Goal: Task Accomplishment & Management: Manage account settings

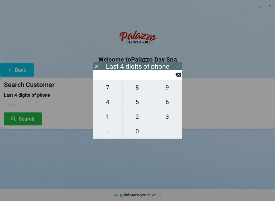
scroll to position [9, 0]
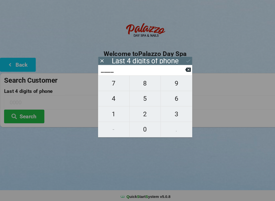
click at [114, 97] on span "4" at bounding box center [108, 102] width 30 height 11
type input "4___"
click at [140, 126] on span "0" at bounding box center [138, 131] width 30 height 11
type input "40__"
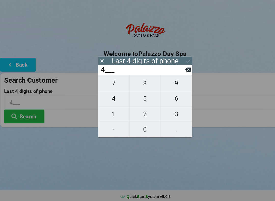
type input "40__"
click at [111, 83] on span "7" at bounding box center [108, 87] width 30 height 11
type input "407_"
click at [141, 97] on span "5" at bounding box center [138, 102] width 30 height 11
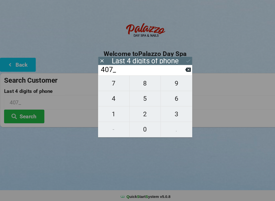
type input "4075"
click at [111, 83] on div "7 8 9 4 5 6 1 2 3 - 0 ." at bounding box center [137, 109] width 89 height 59
click at [142, 96] on div "7 8 9 4 5 6 1 2 3 - 0 ." at bounding box center [137, 109] width 89 height 59
click at [141, 93] on div "7 8 9 4 5 6 1 2 3 - 0 ." at bounding box center [137, 109] width 89 height 59
click at [177, 73] on icon at bounding box center [178, 75] width 5 height 4
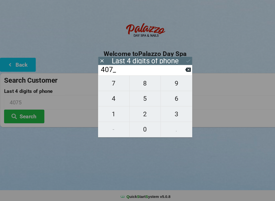
click at [175, 71] on input "407_" at bounding box center [135, 75] width 81 height 8
click at [174, 71] on input "407_" at bounding box center [135, 75] width 81 height 8
click at [175, 71] on input "407_" at bounding box center [135, 75] width 81 height 8
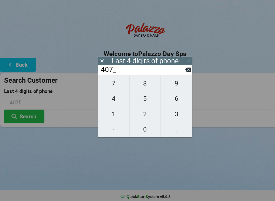
click at [178, 73] on icon at bounding box center [178, 75] width 5 height 4
click at [177, 73] on icon at bounding box center [178, 75] width 5 height 4
type input "____"
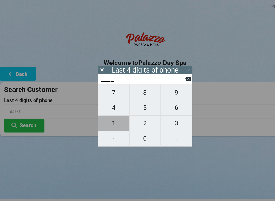
click at [110, 120] on span "1" at bounding box center [108, 117] width 30 height 11
type input "1___"
click at [139, 91] on span "8" at bounding box center [138, 87] width 30 height 11
type input "18__"
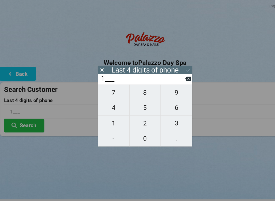
type input "18__"
click at [166, 103] on span "6" at bounding box center [167, 102] width 30 height 11
type input "186_"
click at [168, 108] on input "186_" at bounding box center [138, 106] width 268 height 14
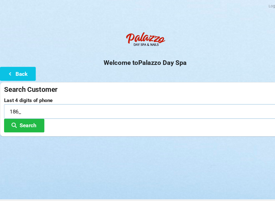
click at [60, 101] on input "186_" at bounding box center [138, 106] width 268 height 14
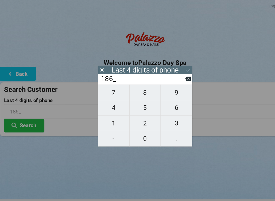
click at [172, 103] on span "6" at bounding box center [167, 102] width 30 height 11
type input "1866"
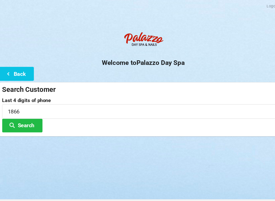
click at [23, 118] on button "Search" at bounding box center [23, 119] width 38 height 13
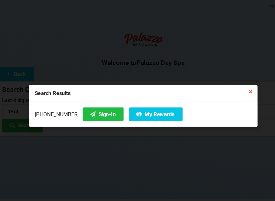
click at [240, 87] on icon at bounding box center [239, 87] width 8 height 8
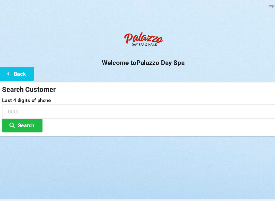
click at [19, 69] on button "Back" at bounding box center [17, 69] width 34 height 13
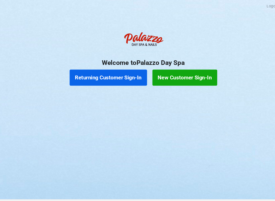
click at [188, 76] on button "New Customer Sign-In" at bounding box center [176, 73] width 61 height 15
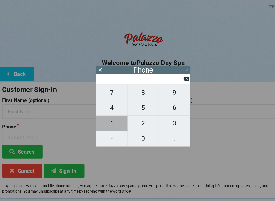
click at [107, 116] on span "1" at bounding box center [108, 117] width 30 height 11
type input "1"
click at [170, 101] on span "6" at bounding box center [167, 102] width 30 height 11
type input "16"
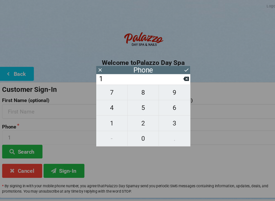
type input "16"
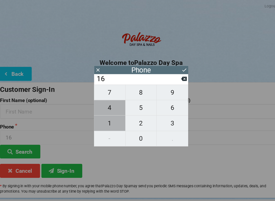
click at [110, 121] on span "1" at bounding box center [108, 117] width 30 height 11
type input "161"
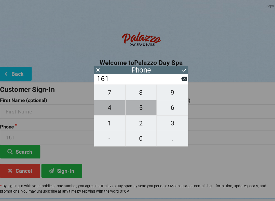
click at [139, 106] on span "5" at bounding box center [138, 102] width 30 height 11
type input "1615"
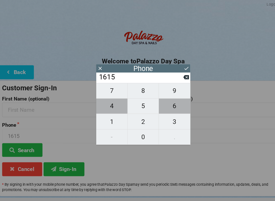
click at [163, 104] on span "6" at bounding box center [167, 102] width 30 height 11
type input "16156"
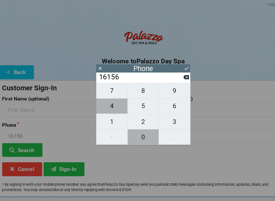
click at [140, 126] on span "0" at bounding box center [138, 131] width 30 height 11
type input "161560"
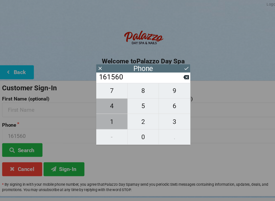
click at [109, 117] on span "1" at bounding box center [108, 117] width 30 height 11
type input "1615601"
click at [106, 116] on span "1" at bounding box center [108, 117] width 30 height 11
type input "16156011"
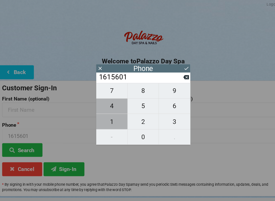
type input "16156011"
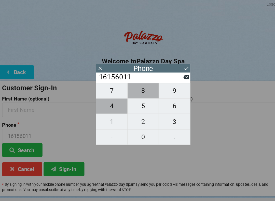
click at [139, 92] on span "8" at bounding box center [138, 87] width 30 height 11
type input "161560118"
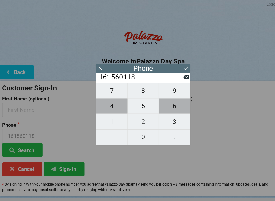
click at [168, 105] on span "6" at bounding box center [167, 102] width 30 height 11
type input "1615601186"
click at [169, 108] on span "6" at bounding box center [167, 102] width 30 height 11
type input "16156011866"
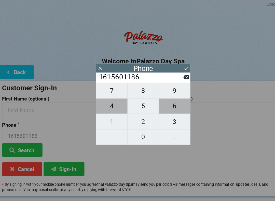
type input "16156011866"
click at [176, 65] on icon at bounding box center [178, 66] width 5 height 5
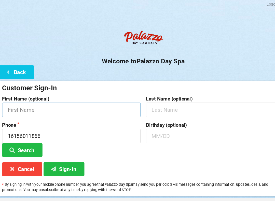
click at [103, 104] on input "text" at bounding box center [69, 106] width 131 height 14
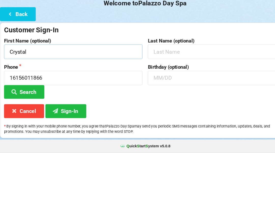
type input "Crystal"
click at [178, 124] on input "text" at bounding box center [205, 131] width 131 height 14
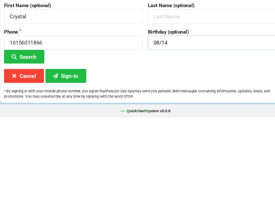
type input "08/14"
click at [69, 155] on button "Sign-In" at bounding box center [62, 161] width 39 height 13
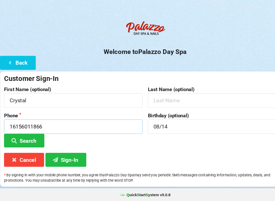
click at [59, 124] on input "16156011866" at bounding box center [69, 131] width 131 height 14
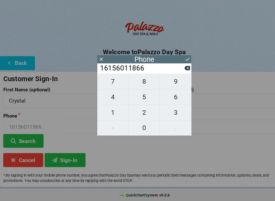
click at [176, 71] on button at bounding box center [178, 74] width 5 height 7
click at [177, 72] on icon at bounding box center [178, 74] width 5 height 5
click at [177, 71] on button at bounding box center [178, 74] width 5 height 7
click at [173, 71] on input "16156011" at bounding box center [135, 75] width 81 height 8
click at [174, 71] on input "16156011" at bounding box center [135, 75] width 81 height 8
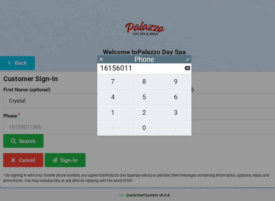
click at [174, 71] on input "16156011" at bounding box center [135, 75] width 81 height 8
click at [175, 71] on input "16156011" at bounding box center [135, 75] width 81 height 8
click at [176, 72] on icon at bounding box center [178, 74] width 5 height 5
click at [177, 72] on icon at bounding box center [178, 74] width 5 height 5
click at [177, 73] on icon at bounding box center [178, 75] width 5 height 4
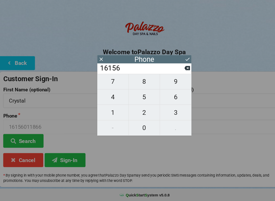
click at [178, 73] on icon at bounding box center [178, 75] width 5 height 4
click at [180, 72] on icon at bounding box center [178, 74] width 5 height 5
click at [172, 71] on input "161" at bounding box center [135, 75] width 81 height 8
click at [179, 73] on icon at bounding box center [178, 75] width 5 height 4
click at [177, 73] on icon at bounding box center [178, 75] width 5 height 4
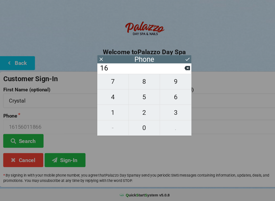
type input "1"
click at [176, 73] on icon at bounding box center [178, 75] width 5 height 4
click at [166, 97] on span "6" at bounding box center [167, 102] width 30 height 11
type input "6"
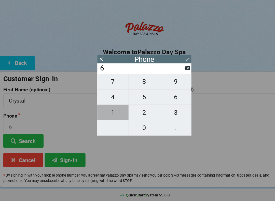
click at [114, 112] on span "1" at bounding box center [108, 117] width 30 height 11
type input "61"
click at [140, 97] on span "5" at bounding box center [138, 102] width 30 height 11
type input "615"
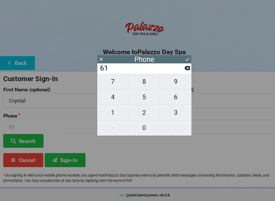
type input "615"
click at [168, 97] on span "6" at bounding box center [167, 102] width 30 height 11
type input "6156"
click at [137, 126] on span "0" at bounding box center [138, 131] width 30 height 11
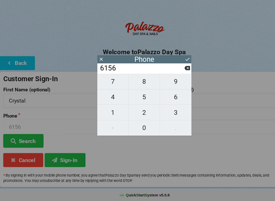
type input "61560"
click at [178, 73] on icon at bounding box center [178, 75] width 5 height 4
click at [174, 71] on input "6156" at bounding box center [135, 75] width 81 height 8
click at [176, 72] on icon at bounding box center [178, 74] width 5 height 5
type input "615"
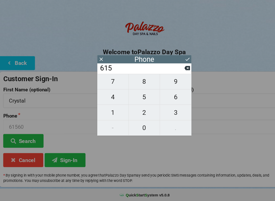
click at [109, 120] on div "7 8 9 4 5 6 1 2 3 - 0 ." at bounding box center [137, 109] width 89 height 59
click at [106, 120] on div "7 8 9 4 5 6 1 2 3 - 0 ." at bounding box center [137, 109] width 89 height 59
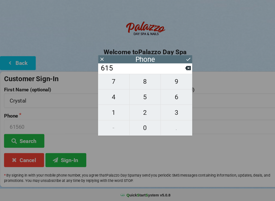
click at [170, 97] on span "6" at bounding box center [167, 102] width 30 height 11
type input "6156"
click at [137, 126] on span "0" at bounding box center [138, 131] width 30 height 11
type input "61560"
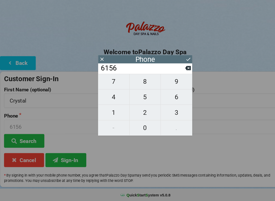
type input "61560"
click at [110, 112] on span "1" at bounding box center [108, 117] width 30 height 11
type input "615601"
click at [112, 112] on span "1" at bounding box center [108, 117] width 30 height 11
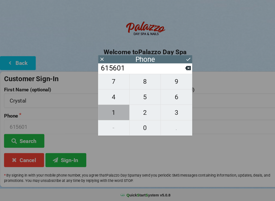
type input "6156011"
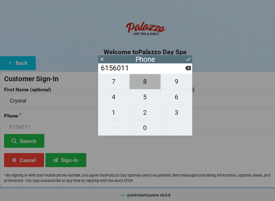
click at [138, 84] on span "8" at bounding box center [138, 87] width 30 height 11
type input "61560118"
click at [167, 97] on span "6" at bounding box center [167, 102] width 30 height 11
type input "615601186"
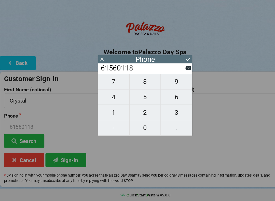
type input "615601186"
click at [166, 97] on span "6" at bounding box center [167, 102] width 30 height 11
type input "6156011866"
click at [178, 64] on icon at bounding box center [178, 66] width 5 height 5
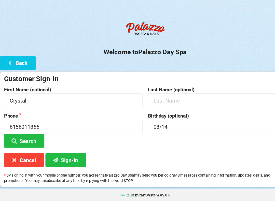
click at [69, 155] on button "Sign-In" at bounding box center [62, 161] width 39 height 13
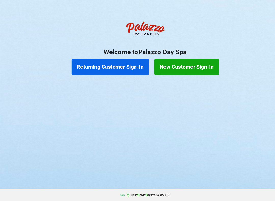
click at [103, 66] on button "Returning Customer Sign-In" at bounding box center [104, 73] width 73 height 15
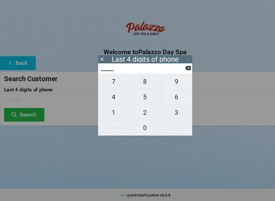
click at [138, 112] on span "2" at bounding box center [138, 117] width 30 height 11
type input "2___"
click at [110, 97] on span "4" at bounding box center [108, 102] width 30 height 11
type input "24__"
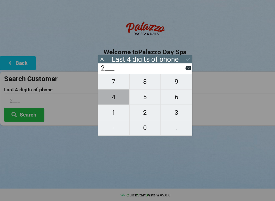
type input "24__"
click at [168, 97] on span "6" at bounding box center [167, 102] width 30 height 11
type input "246_"
click at [138, 97] on span "5" at bounding box center [138, 102] width 30 height 11
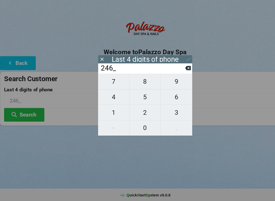
type input "2465"
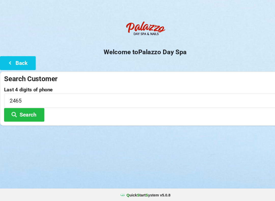
click at [33, 113] on button "Search" at bounding box center [23, 119] width 38 height 13
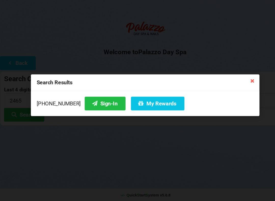
click at [131, 102] on button "My Rewards" at bounding box center [149, 108] width 51 height 13
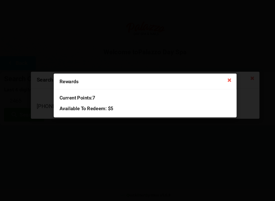
click at [200, 129] on div "Rewards Current Points: 7 Available To Redeem : $5" at bounding box center [137, 100] width 275 height 201
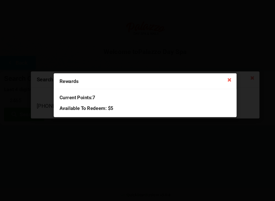
click at [207, 100] on h3 "Current Points: 7" at bounding box center [137, 103] width 163 height 6
click at [219, 82] on icon at bounding box center [218, 86] width 8 height 8
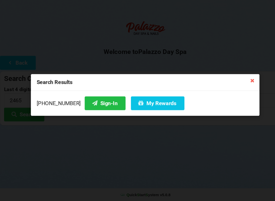
click at [96, 102] on button "Sign-In" at bounding box center [99, 108] width 39 height 13
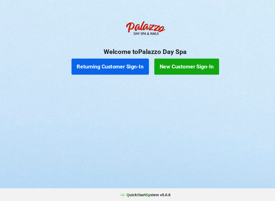
click at [128, 66] on button "Returning Customer Sign-In" at bounding box center [104, 73] width 73 height 15
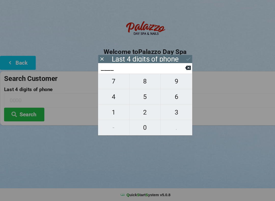
click at [168, 112] on span "3" at bounding box center [167, 117] width 30 height 11
type input "3___"
click at [136, 112] on span "2" at bounding box center [138, 117] width 30 height 11
type input "32__"
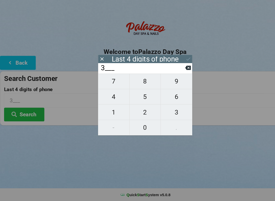
type input "32__"
click at [108, 112] on span "1" at bounding box center [108, 117] width 30 height 11
type input "321_"
click at [168, 82] on span "9" at bounding box center [167, 87] width 30 height 11
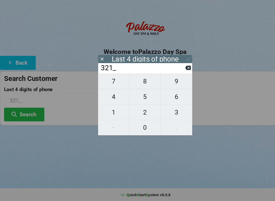
type input "3219"
click at [109, 98] on div "7 8 9 4 5 6 1 2 3 - 0 ." at bounding box center [137, 109] width 89 height 59
click at [111, 80] on div "7 8 9 4 5 6 1 2 3 - 0 ." at bounding box center [137, 109] width 89 height 59
click at [180, 73] on icon at bounding box center [178, 75] width 5 height 4
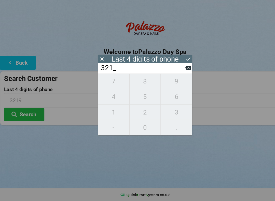
click at [178, 71] on button at bounding box center [178, 74] width 5 height 7
click at [179, 73] on icon at bounding box center [178, 75] width 5 height 4
click at [167, 97] on span "6" at bounding box center [167, 102] width 30 height 11
type input "6___"
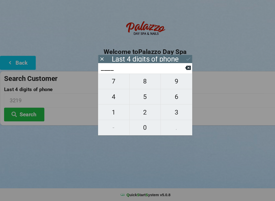
type input "6___"
click at [110, 112] on span "1" at bounding box center [108, 117] width 30 height 11
type input "61__"
click at [142, 112] on span "2" at bounding box center [138, 117] width 30 height 11
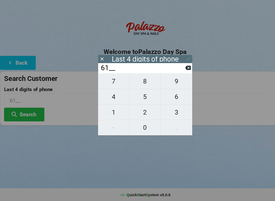
type input "612_"
click at [168, 82] on span "9" at bounding box center [167, 87] width 30 height 11
type input "6129"
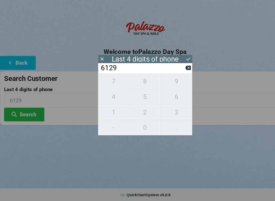
click at [162, 64] on div "Last 4 digits of phone" at bounding box center [137, 66] width 63 height 5
click at [176, 72] on icon at bounding box center [178, 74] width 5 height 5
click at [175, 71] on input "61__" at bounding box center [135, 75] width 81 height 8
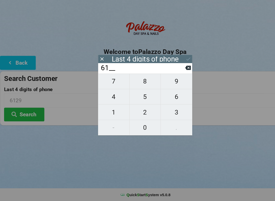
click at [175, 71] on input "61__" at bounding box center [135, 75] width 81 height 8
click at [179, 73] on icon at bounding box center [178, 75] width 5 height 4
click at [166, 112] on span "3" at bounding box center [167, 117] width 30 height 11
type input "3___"
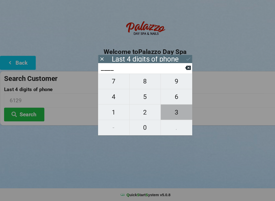
type input "3___"
click at [104, 82] on span "7" at bounding box center [108, 87] width 30 height 11
type input "37__"
click at [135, 126] on span "0" at bounding box center [138, 131] width 30 height 11
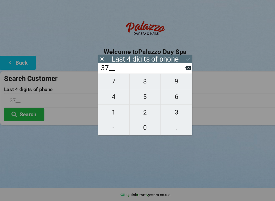
type input "370_"
click at [167, 112] on span "3" at bounding box center [167, 117] width 30 height 11
type input "3703"
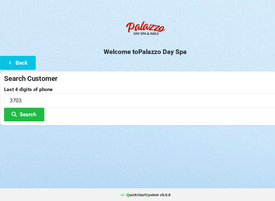
click at [19, 113] on button "Search" at bounding box center [23, 119] width 38 height 13
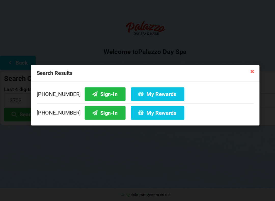
click at [142, 93] on button "My Rewards" at bounding box center [149, 99] width 51 height 13
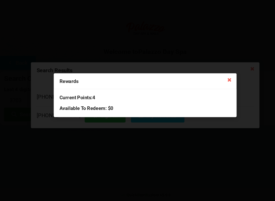
click at [216, 82] on icon at bounding box center [218, 86] width 8 height 8
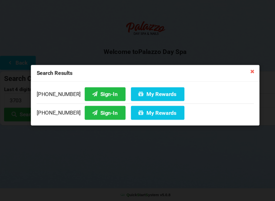
click at [238, 74] on icon at bounding box center [239, 78] width 8 height 8
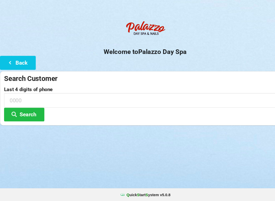
click at [11, 68] on icon at bounding box center [10, 70] width 6 height 4
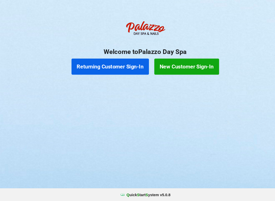
click at [112, 66] on button "Returning Customer Sign-In" at bounding box center [104, 73] width 73 height 15
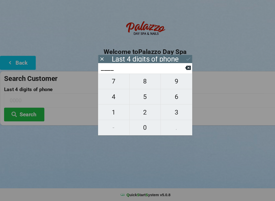
click at [114, 82] on span "7" at bounding box center [108, 87] width 30 height 11
type input "7___"
click at [180, 73] on icon at bounding box center [178, 75] width 5 height 4
click at [117, 112] on span "1" at bounding box center [108, 117] width 30 height 11
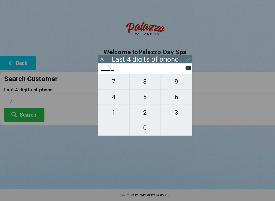
type input "1___"
click at [113, 82] on span "7" at bounding box center [108, 87] width 30 height 11
type input "17__"
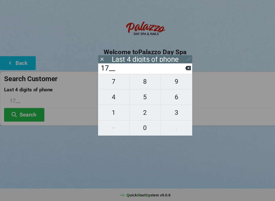
click at [143, 126] on span "0" at bounding box center [138, 131] width 30 height 11
type input "170_"
click at [139, 112] on span "2" at bounding box center [138, 117] width 30 height 11
type input "1702"
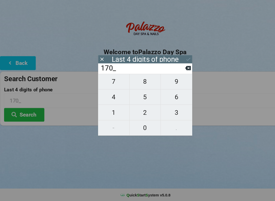
type input "1702"
click at [178, 64] on icon at bounding box center [178, 66] width 5 height 5
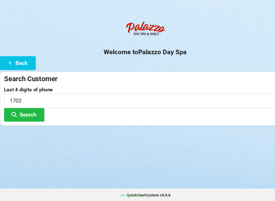
click at [31, 113] on button "Search" at bounding box center [23, 119] width 38 height 13
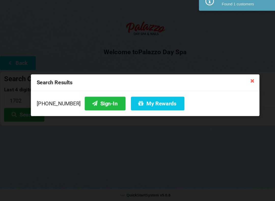
click at [95, 102] on button "Sign-In" at bounding box center [99, 108] width 39 height 13
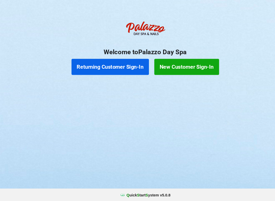
click at [177, 66] on button "New Customer Sign-In" at bounding box center [176, 73] width 61 height 15
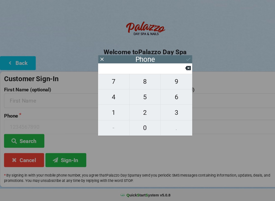
click at [105, 97] on span "4" at bounding box center [108, 102] width 30 height 11
type input "4"
click at [129, 126] on span "0" at bounding box center [138, 131] width 30 height 11
type input "40"
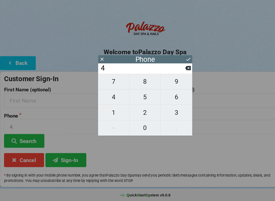
type input "40"
click at [107, 82] on span "7" at bounding box center [108, 87] width 30 height 11
type input "407"
click at [165, 97] on span "6" at bounding box center [167, 102] width 30 height 11
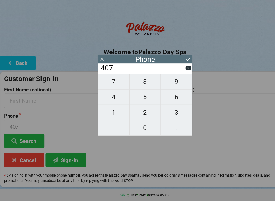
type input "4076"
click at [166, 97] on span "6" at bounding box center [167, 102] width 30 height 11
type input "40766"
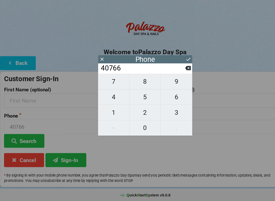
click at [174, 97] on span "6" at bounding box center [167, 102] width 30 height 11
type input "407666"
click at [112, 82] on span "7" at bounding box center [108, 87] width 30 height 11
type input "4076667"
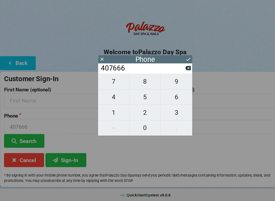
type input "4076667"
click at [170, 82] on span "9" at bounding box center [167, 87] width 30 height 11
type input "40766679"
click at [170, 100] on button "6" at bounding box center [167, 102] width 30 height 15
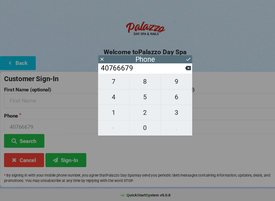
type input "407666796"
click at [172, 110] on button "3" at bounding box center [167, 117] width 30 height 15
type input "4076667963"
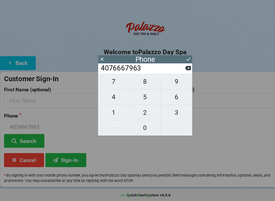
click at [180, 73] on icon at bounding box center [178, 75] width 5 height 4
click at [169, 98] on span "6" at bounding box center [167, 102] width 30 height 11
type input "4076667966"
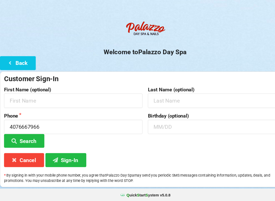
click at [56, 159] on icon at bounding box center [53, 161] width 6 height 4
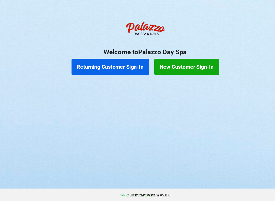
click at [117, 66] on button "Returning Customer Sign-In" at bounding box center [104, 73] width 73 height 15
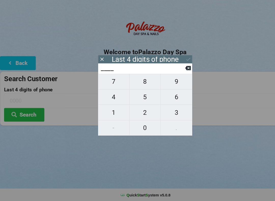
click at [110, 97] on span "4" at bounding box center [108, 102] width 30 height 11
type input "4___"
click at [138, 126] on span "0" at bounding box center [138, 131] width 30 height 11
type input "40__"
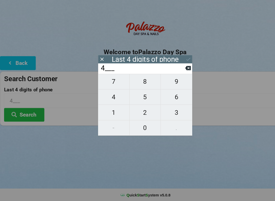
type input "40__"
click at [108, 112] on span "1" at bounding box center [108, 117] width 30 height 11
type input "401_"
click at [177, 71] on button at bounding box center [178, 74] width 5 height 7
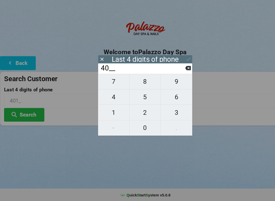
click at [112, 82] on span "7" at bounding box center [108, 87] width 30 height 11
type input "407_"
click at [175, 71] on input "407_" at bounding box center [135, 75] width 81 height 8
click at [172, 71] on input "407_" at bounding box center [135, 75] width 81 height 8
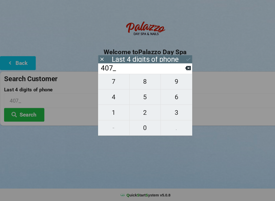
click at [171, 71] on input "407_" at bounding box center [135, 75] width 81 height 8
click at [172, 71] on input "407_" at bounding box center [135, 75] width 81 height 8
click at [174, 71] on input "407_" at bounding box center [135, 75] width 81 height 8
click at [176, 72] on icon at bounding box center [178, 74] width 5 height 5
click at [177, 72] on icon at bounding box center [178, 74] width 5 height 5
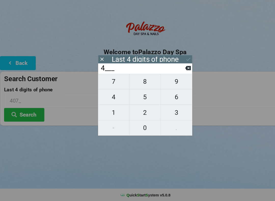
click at [177, 73] on icon at bounding box center [178, 75] width 5 height 4
click at [166, 97] on span "6" at bounding box center [167, 102] width 30 height 11
type input "6___"
click at [112, 97] on span "4" at bounding box center [108, 102] width 30 height 11
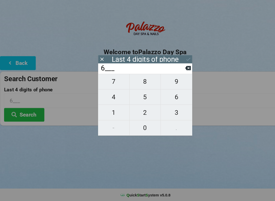
type input "64__"
click at [168, 83] on span "9" at bounding box center [167, 87] width 30 height 11
type input "649_"
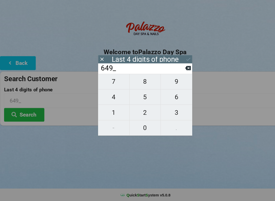
click at [167, 82] on span "9" at bounding box center [167, 87] width 30 height 11
type input "6499"
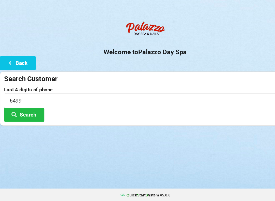
click at [151, 155] on div "Logout Logout Sign-In Welcome to Palazzo Day Spa Back Search Customer Last 4 di…" at bounding box center [137, 100] width 275 height 201
click at [26, 113] on button "Search" at bounding box center [23, 119] width 38 height 13
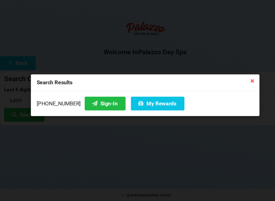
click at [93, 102] on button "Sign-In" at bounding box center [99, 108] width 39 height 13
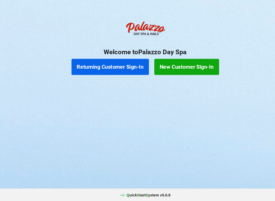
click at [115, 66] on button "Returning Customer Sign-In" at bounding box center [104, 73] width 73 height 15
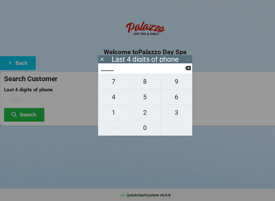
click at [106, 97] on span "4" at bounding box center [108, 102] width 30 height 11
type input "4___"
click at [172, 82] on span "9" at bounding box center [167, 87] width 30 height 11
type input "49__"
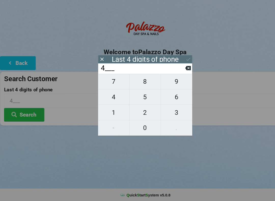
type input "49__"
click at [138, 112] on span "2" at bounding box center [138, 117] width 30 height 11
type input "492_"
click at [169, 82] on span "9" at bounding box center [167, 87] width 30 height 11
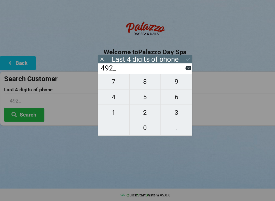
type input "4929"
click at [176, 64] on icon at bounding box center [178, 66] width 5 height 5
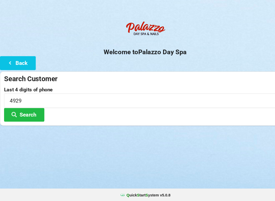
click at [32, 113] on button "Search" at bounding box center [23, 119] width 38 height 13
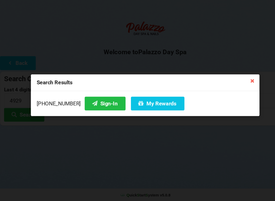
click at [103, 102] on button "Sign-In" at bounding box center [99, 108] width 39 height 13
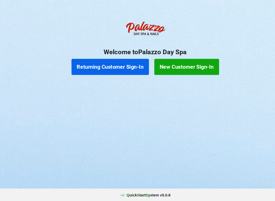
click at [105, 66] on button "Returning Customer Sign-In" at bounding box center [104, 73] width 73 height 15
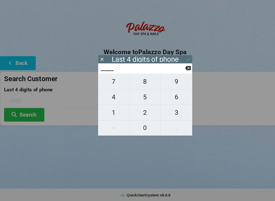
click at [135, 97] on span "5" at bounding box center [138, 102] width 30 height 11
type input "5___"
click at [106, 112] on span "1" at bounding box center [108, 117] width 30 height 11
type input "51__"
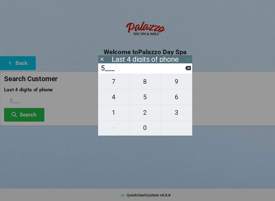
type input "51__"
click at [166, 97] on span "6" at bounding box center [167, 102] width 30 height 11
type input "516_"
click at [138, 97] on span "5" at bounding box center [138, 102] width 30 height 11
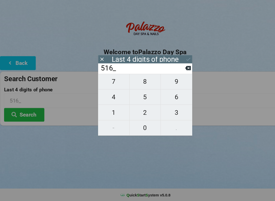
type input "5165"
click at [137, 109] on div "7 8 9 4 5 6 1 2 3 - 0 ." at bounding box center [137, 109] width 89 height 59
click at [96, 65] on icon at bounding box center [96, 66] width 3 height 3
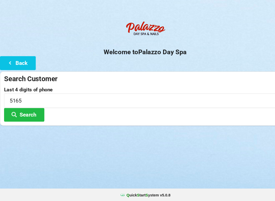
click at [98, 55] on div "Welcome to Palazzo Day Spa Back Search Customer Last 4 digits of phone 5165 Sea…" at bounding box center [137, 79] width 275 height 102
click at [41, 99] on input "5165" at bounding box center [138, 106] width 268 height 14
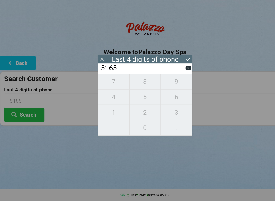
click at [175, 71] on input "5165" at bounding box center [135, 75] width 81 height 8
click at [178, 72] on icon at bounding box center [178, 74] width 5 height 5
click at [175, 71] on input "516_" at bounding box center [135, 75] width 81 height 8
click at [176, 72] on icon at bounding box center [178, 74] width 5 height 5
click at [176, 71] on button at bounding box center [178, 74] width 5 height 7
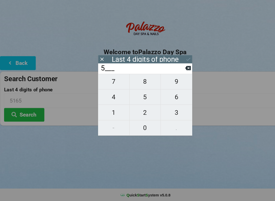
click at [176, 72] on icon at bounding box center [178, 74] width 5 height 5
type input "____"
click at [165, 82] on span "9" at bounding box center [167, 87] width 30 height 11
type input "9___"
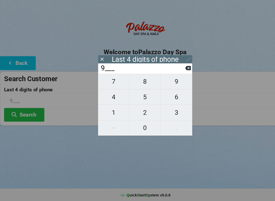
click at [138, 82] on span "8" at bounding box center [138, 87] width 30 height 11
type input "98__"
click at [170, 97] on span "6" at bounding box center [167, 102] width 30 height 11
type input "986_"
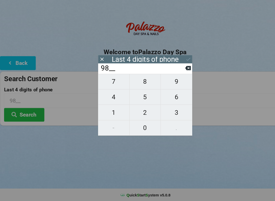
type input "986_"
click at [134, 97] on span "5" at bounding box center [138, 102] width 30 height 11
type input "9865"
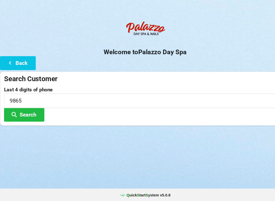
click at [194, 151] on div "Logout Logout Sign-In Welcome to Palazzo Day Spa Back Search Customer Last 4 di…" at bounding box center [137, 100] width 275 height 201
click at [31, 113] on button "Search" at bounding box center [23, 119] width 38 height 13
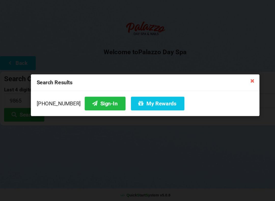
click at [94, 102] on button "Sign-In" at bounding box center [99, 108] width 39 height 13
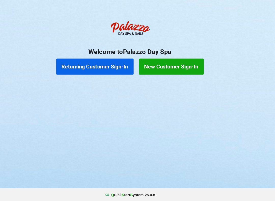
click at [82, 66] on button "Returning Customer Sign-In" at bounding box center [104, 73] width 73 height 15
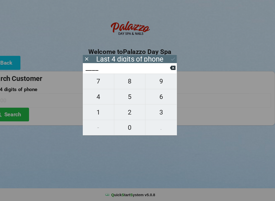
click at [155, 82] on span "9" at bounding box center [167, 87] width 30 height 11
type input "9___"
click at [96, 97] on span "4" at bounding box center [108, 102] width 30 height 11
type input "94__"
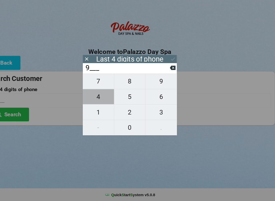
type input "94__"
click at [176, 73] on icon at bounding box center [178, 75] width 5 height 4
click at [127, 112] on span "2" at bounding box center [138, 117] width 30 height 11
type input "92__"
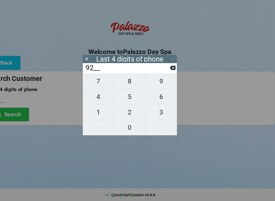
click at [176, 73] on icon at bounding box center [178, 75] width 5 height 4
click at [123, 126] on span "0" at bounding box center [138, 131] width 30 height 11
type input "90__"
click at [123, 112] on span "2" at bounding box center [138, 117] width 30 height 11
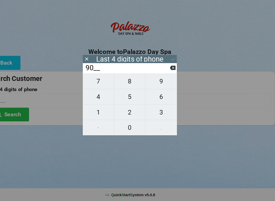
type input "902_"
click at [93, 97] on span "4" at bounding box center [108, 102] width 30 height 11
type input "9024"
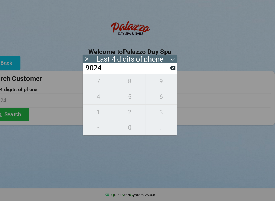
click at [15, 113] on button "Search" at bounding box center [23, 119] width 38 height 13
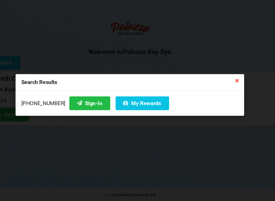
click at [124, 102] on button "My Rewards" at bounding box center [149, 108] width 51 height 13
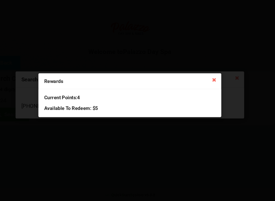
click at [214, 82] on icon at bounding box center [218, 86] width 8 height 8
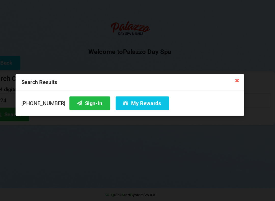
click at [80, 102] on button "Sign-In" at bounding box center [99, 108] width 39 height 13
